Goal: Task Accomplishment & Management: Manage account settings

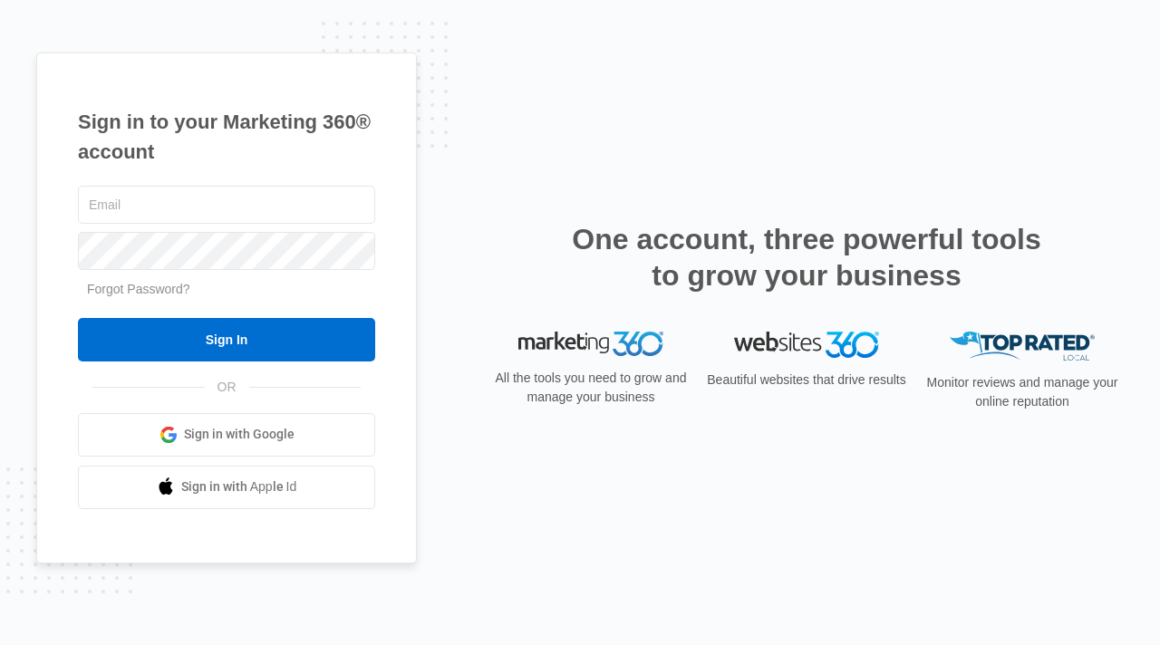
type input "[EMAIL_ADDRESS][DOMAIN_NAME]"
click at [495, 151] on div "Sign in to your Marketing 360® account [EMAIL_ADDRESS][DOMAIN_NAME] Forgot Pass…" at bounding box center [579, 323] width 1087 height 540
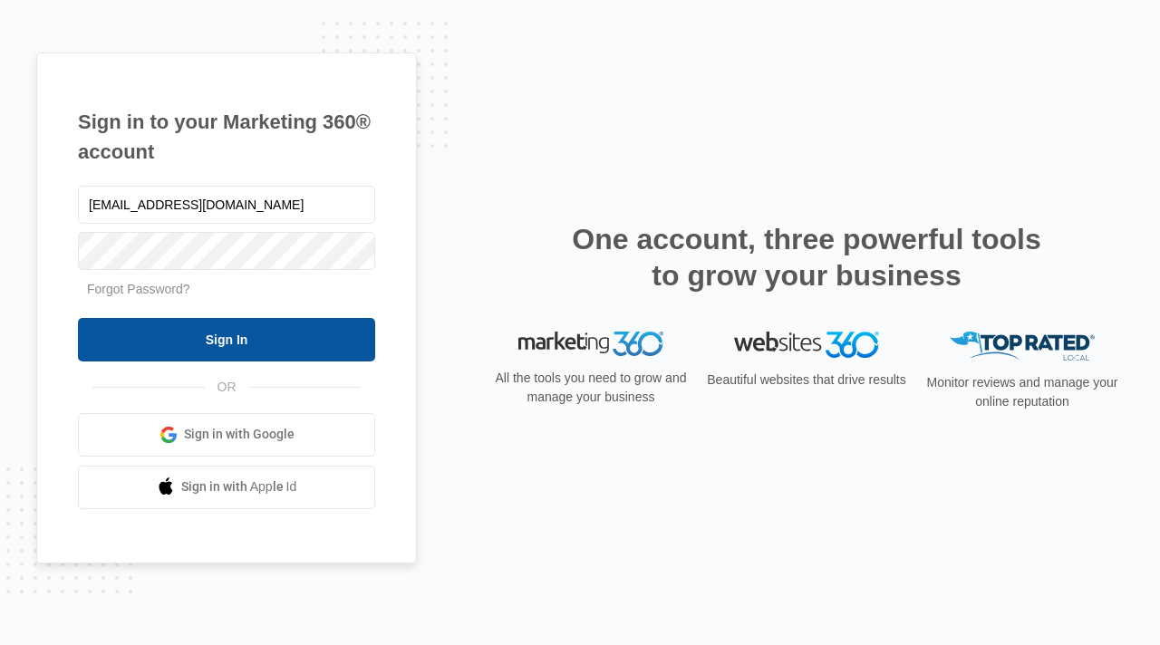
click at [192, 339] on input "Sign In" at bounding box center [226, 339] width 297 height 43
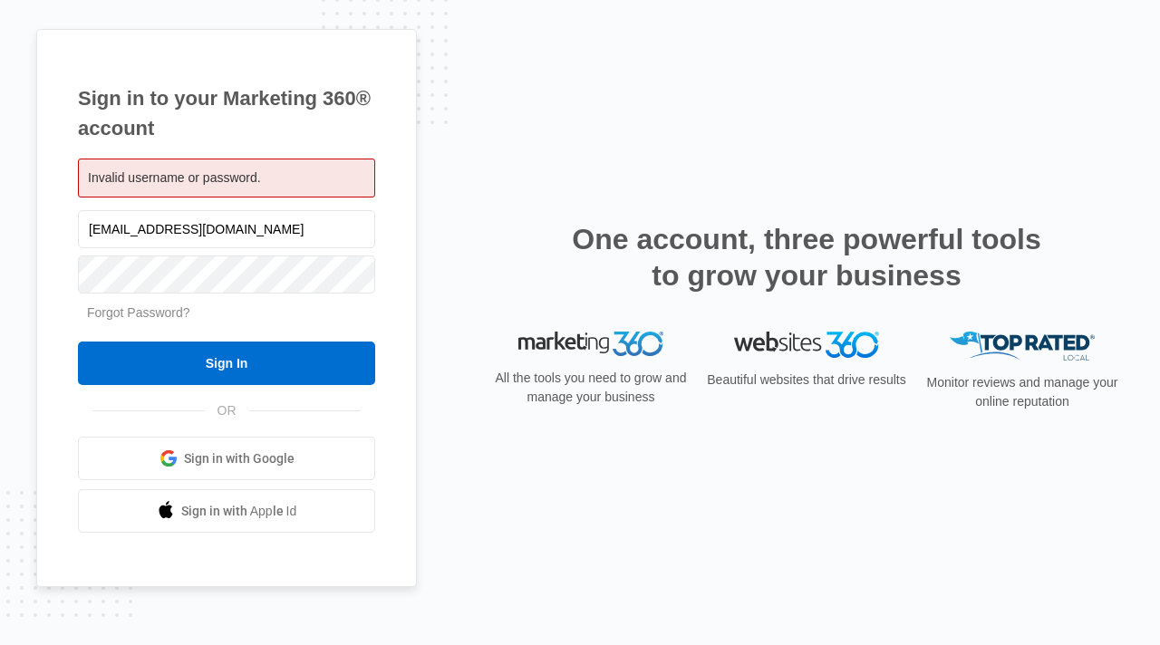
click at [149, 307] on link "Forgot Password?" at bounding box center [138, 312] width 103 height 14
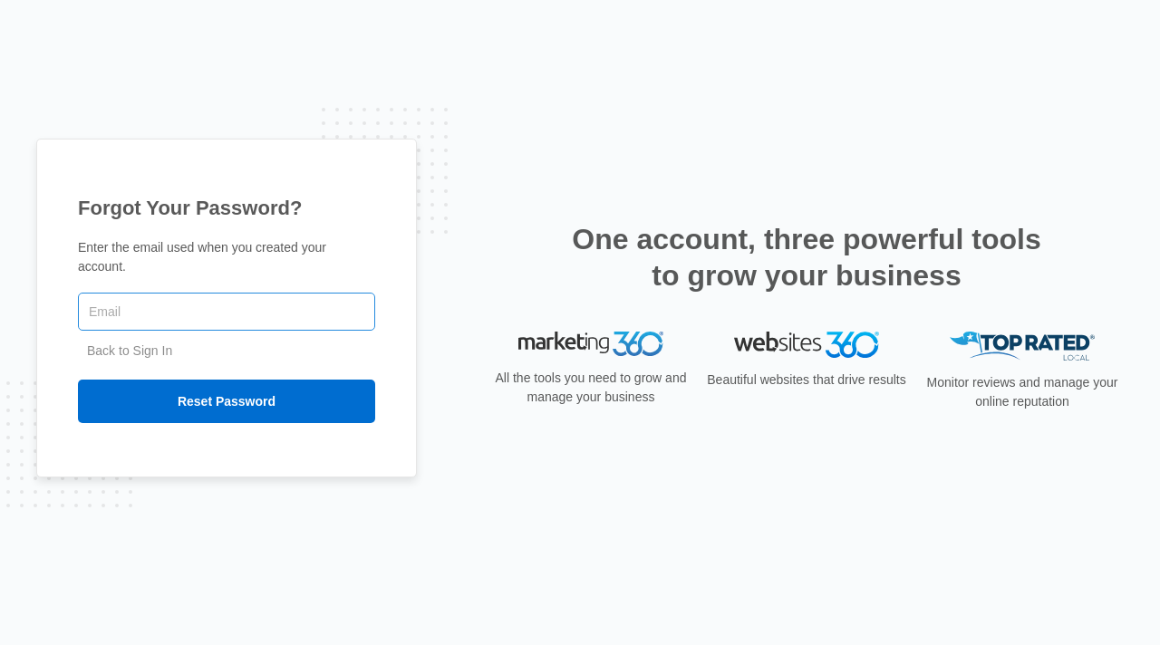
type input "[EMAIL_ADDRESS][DOMAIN_NAME]"
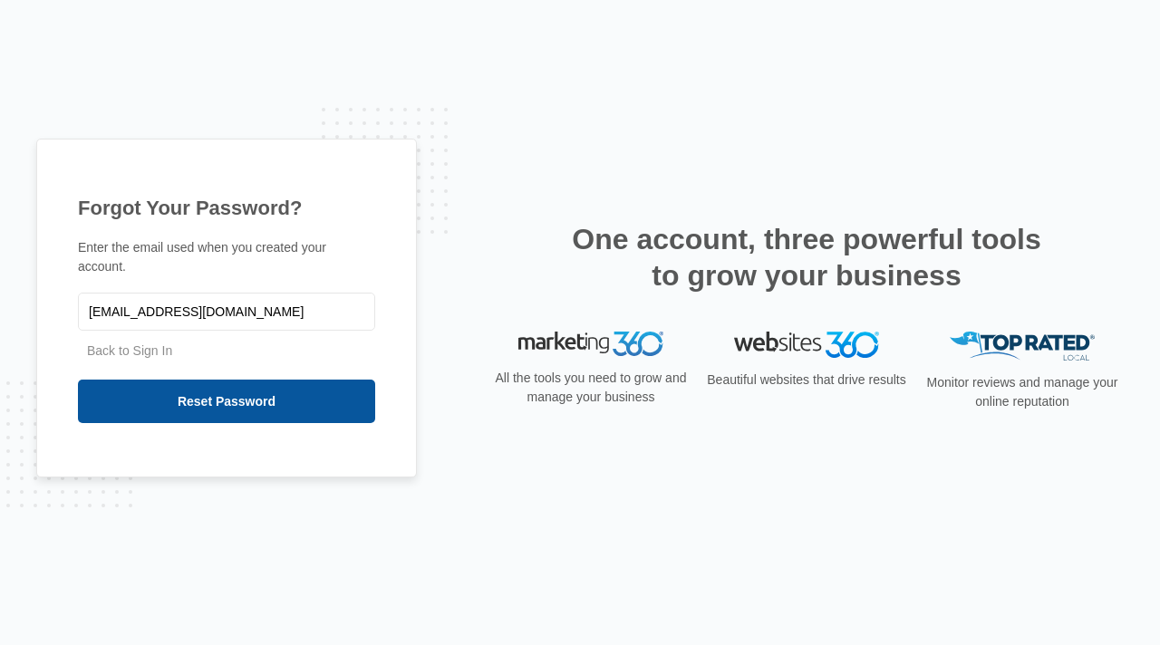
click at [227, 401] on input "Reset Password" at bounding box center [226, 401] width 297 height 43
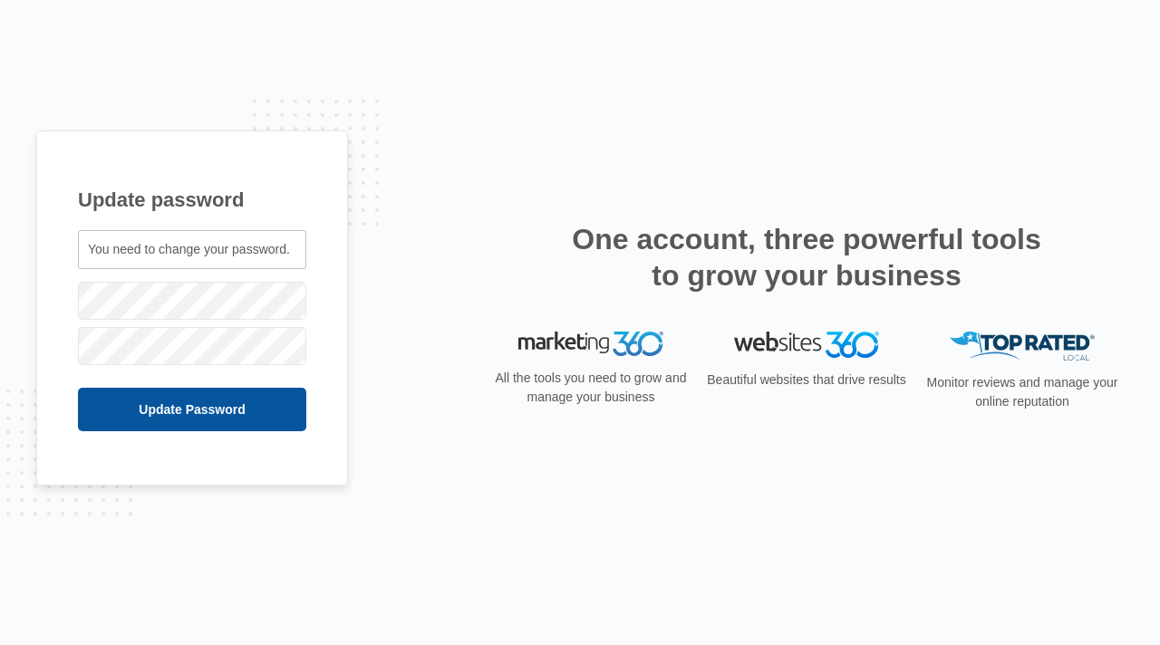
click at [132, 405] on input "Update Password" at bounding box center [192, 409] width 228 height 43
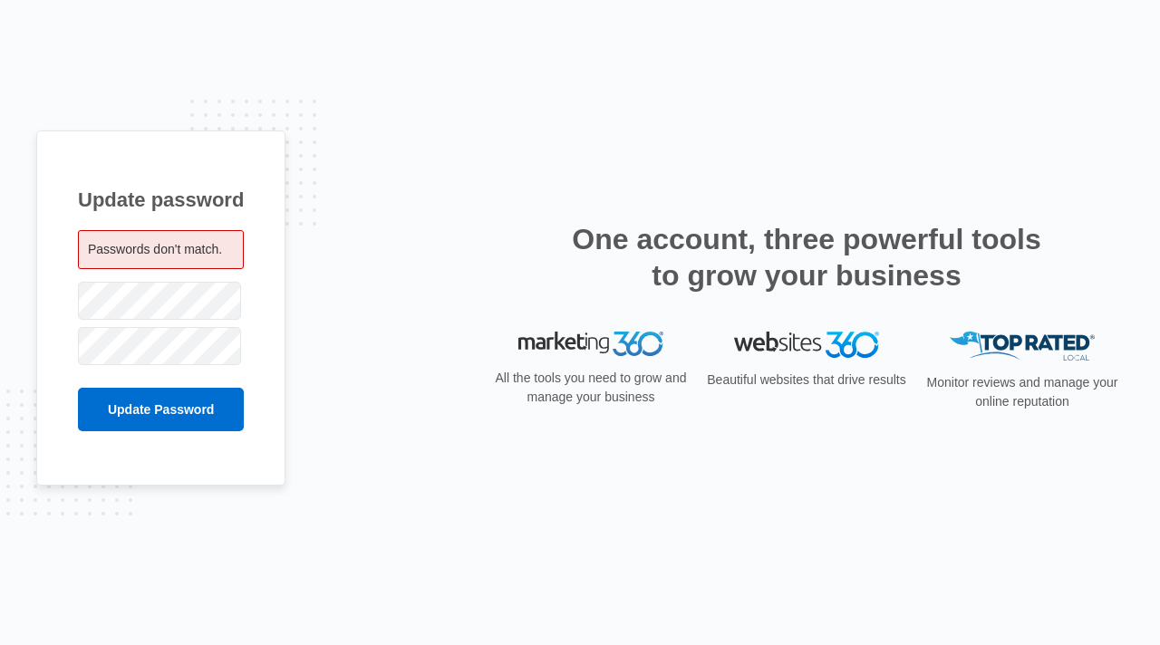
click at [163, 248] on span "Passwords don't match." at bounding box center [155, 249] width 134 height 14
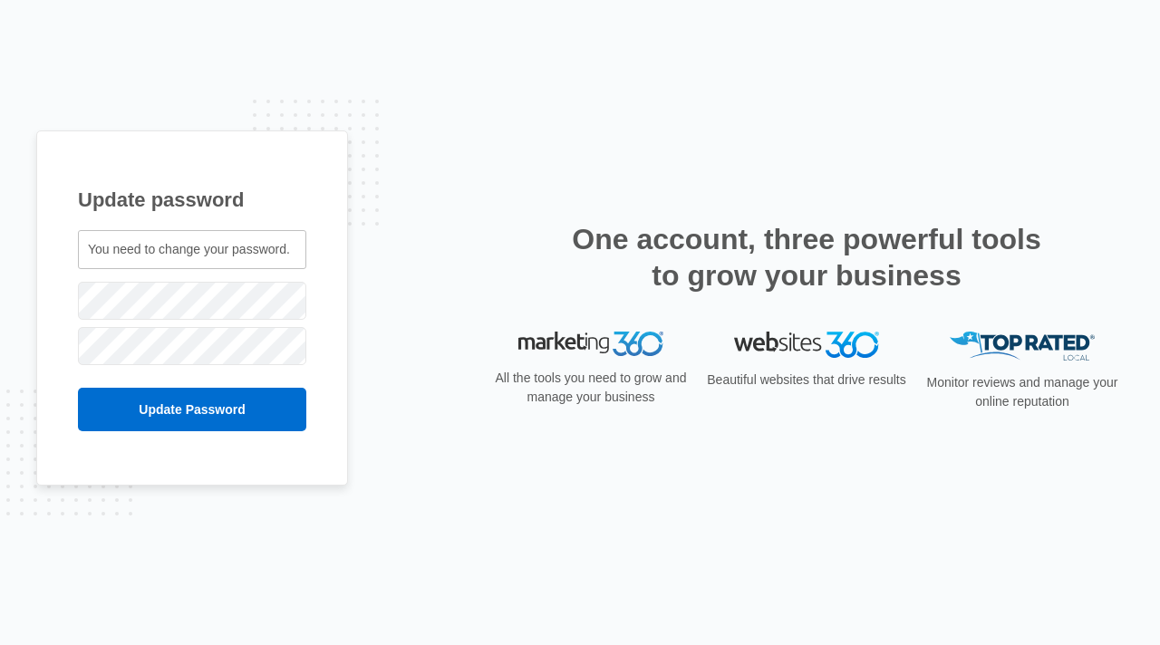
click at [163, 256] on span "You need to change your password." at bounding box center [189, 249] width 202 height 14
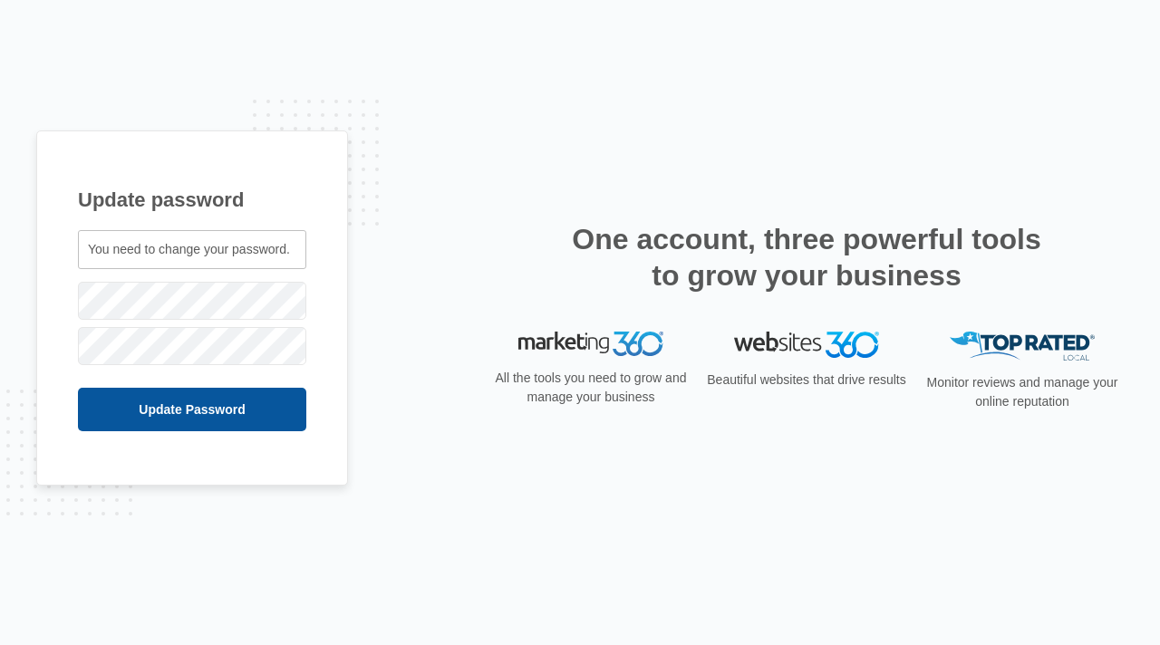
click at [120, 404] on input "Update Password" at bounding box center [192, 409] width 228 height 43
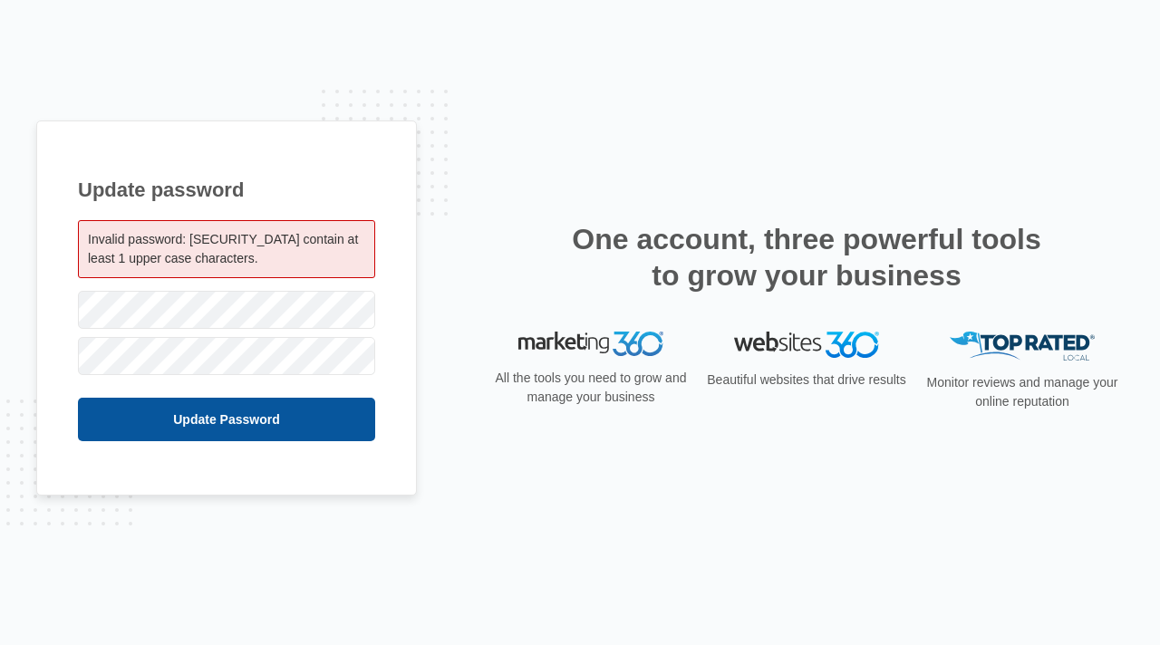
click at [136, 421] on input "Update Password" at bounding box center [226, 419] width 297 height 43
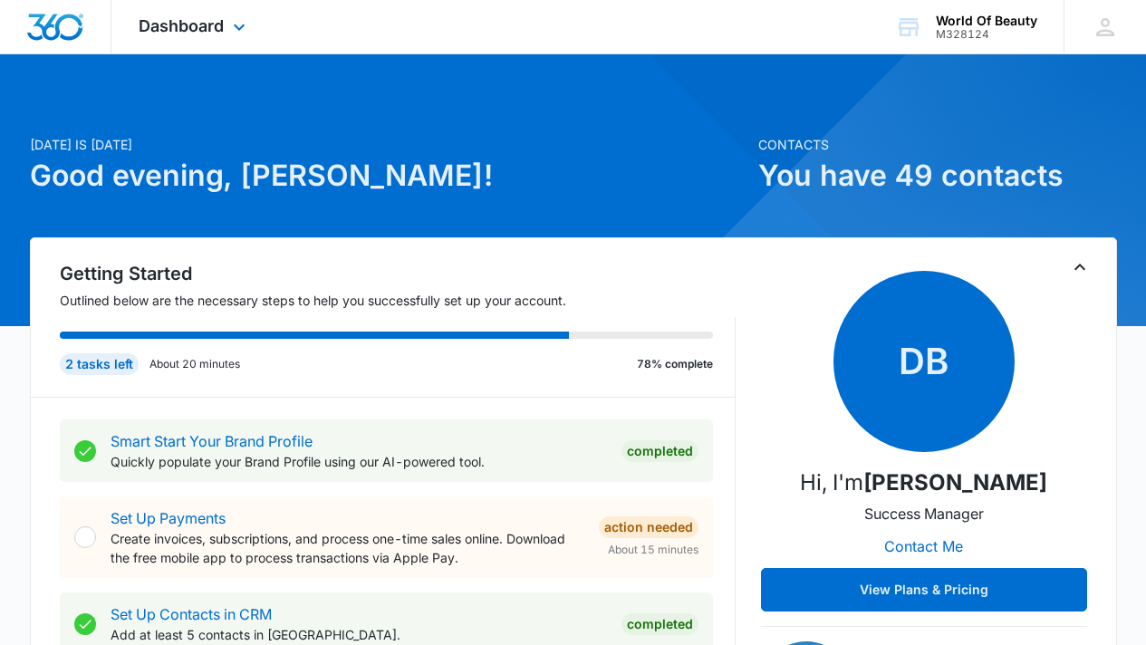
click at [49, 30] on img "Dashboard" at bounding box center [55, 27] width 58 height 27
click at [241, 27] on icon at bounding box center [239, 32] width 22 height 22
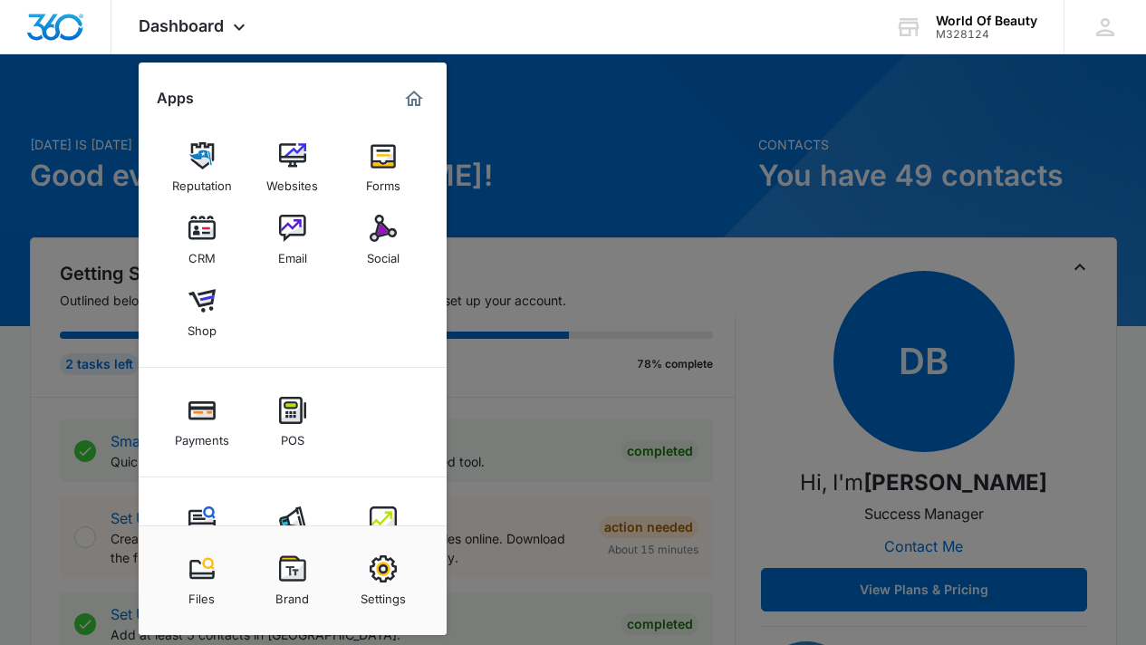
click at [546, 139] on div at bounding box center [573, 322] width 1146 height 645
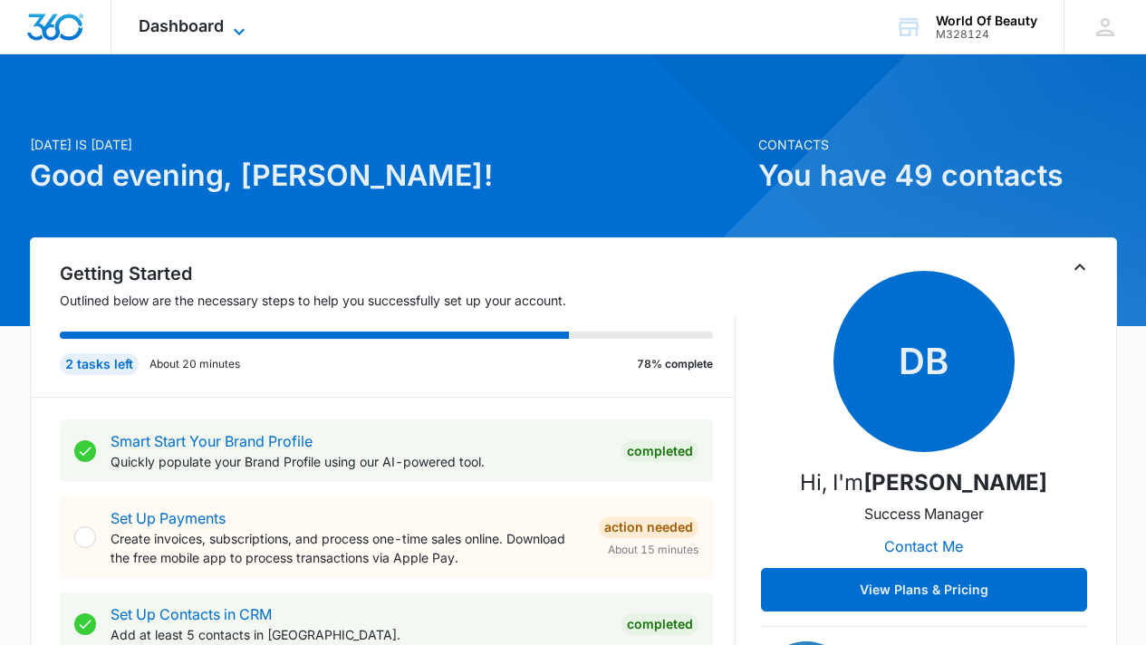
click at [239, 26] on icon at bounding box center [239, 32] width 22 height 22
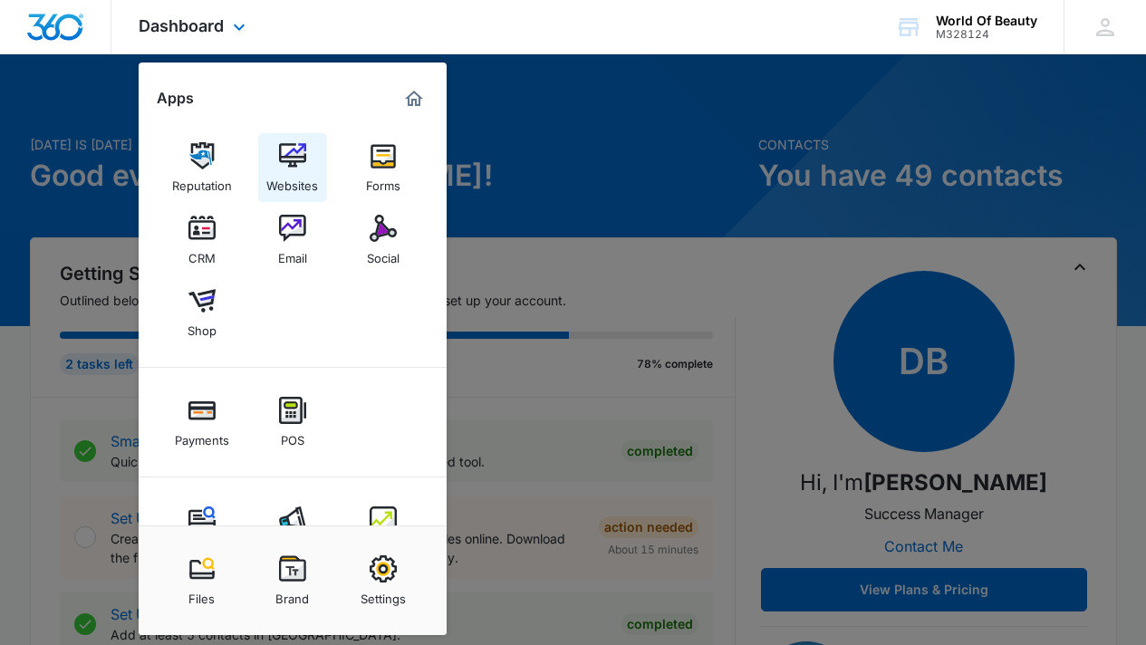
click at [294, 156] on img at bounding box center [292, 155] width 27 height 27
